Goal: Task Accomplishment & Management: Manage account settings

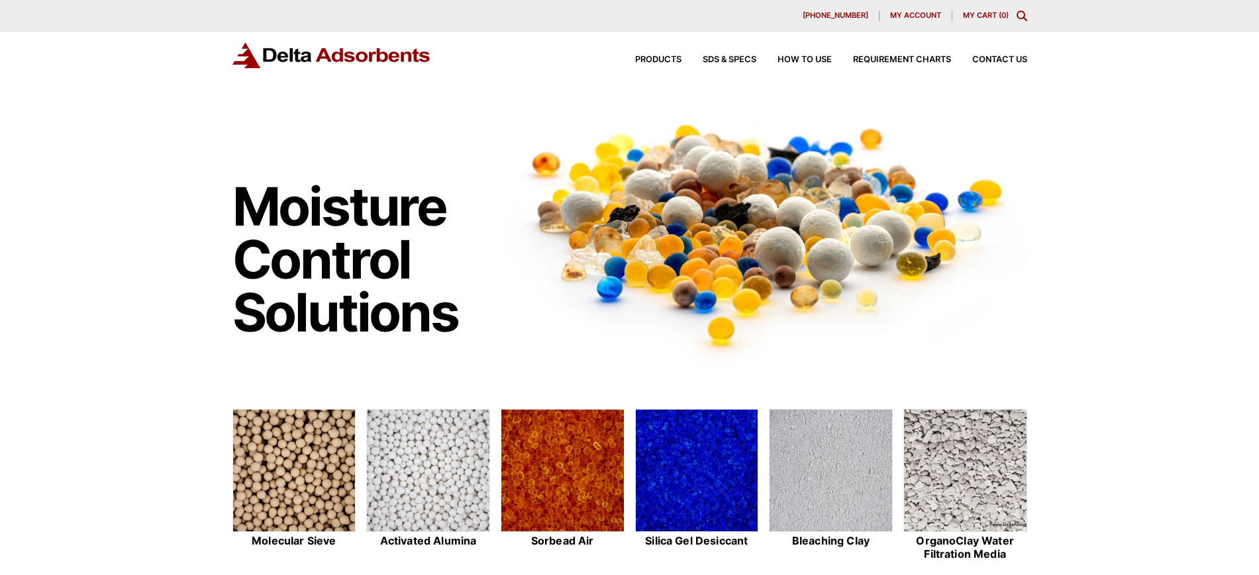
click at [903, 12] on span "My account" at bounding box center [915, 15] width 51 height 7
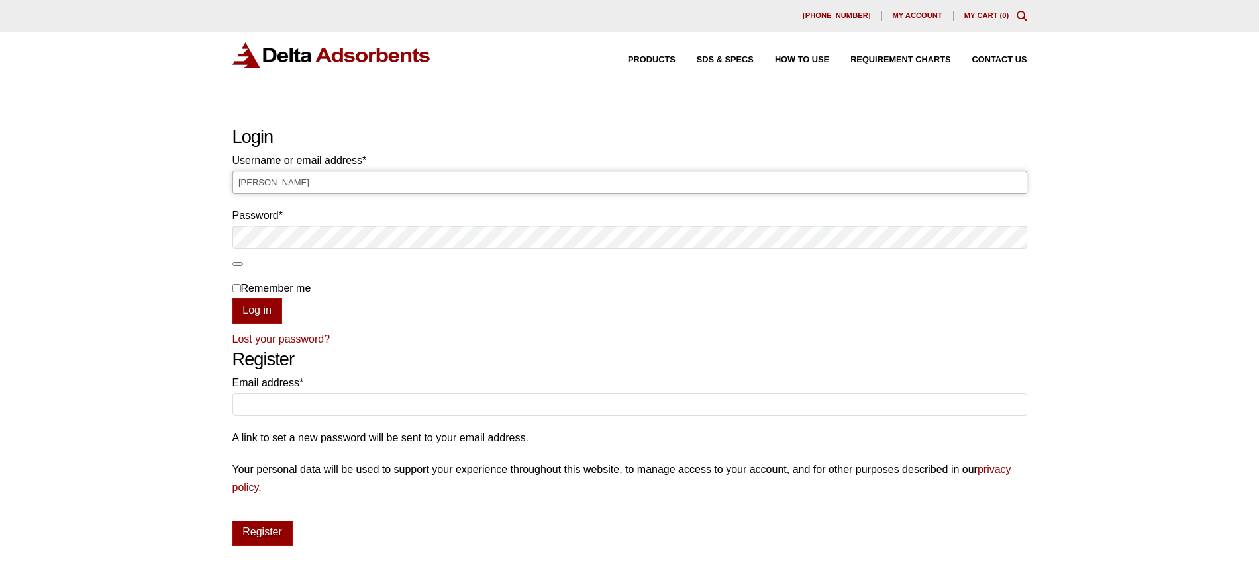
click at [615, 181] on input "Laura" at bounding box center [629, 182] width 795 height 23
type input "L"
type input "Laura@deltaadsorbents.com"
click at [232, 299] on button "Log in" at bounding box center [257, 311] width 50 height 25
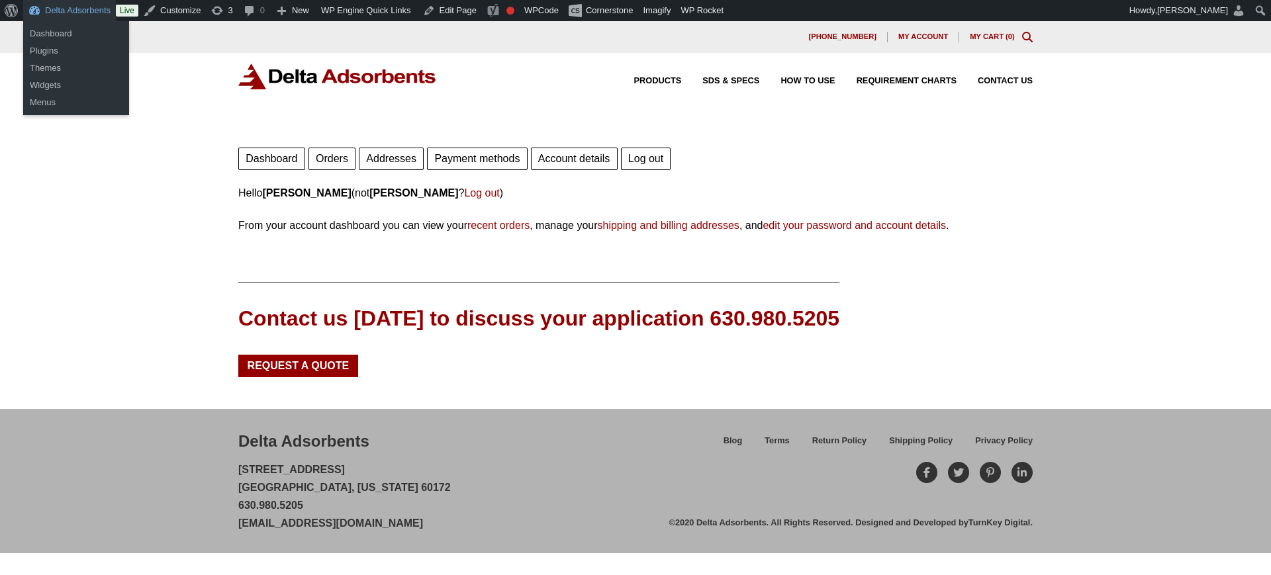
click at [68, 11] on link "Delta Adsorbents" at bounding box center [69, 10] width 93 height 21
click at [58, 32] on link "Dashboard" at bounding box center [76, 33] width 106 height 17
